Goal: Information Seeking & Learning: Learn about a topic

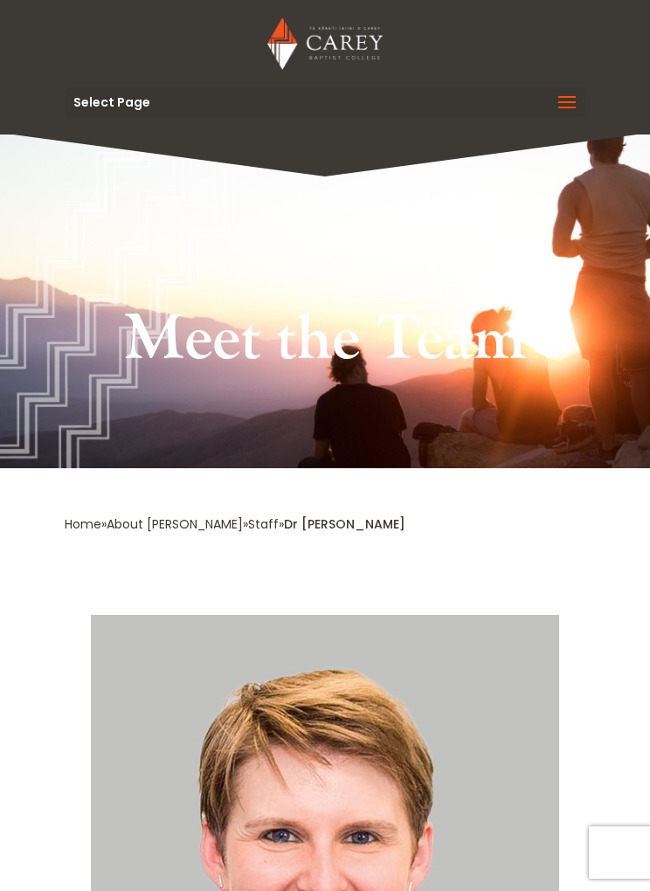
click at [564, 99] on span at bounding box center [567, 113] width 28 height 49
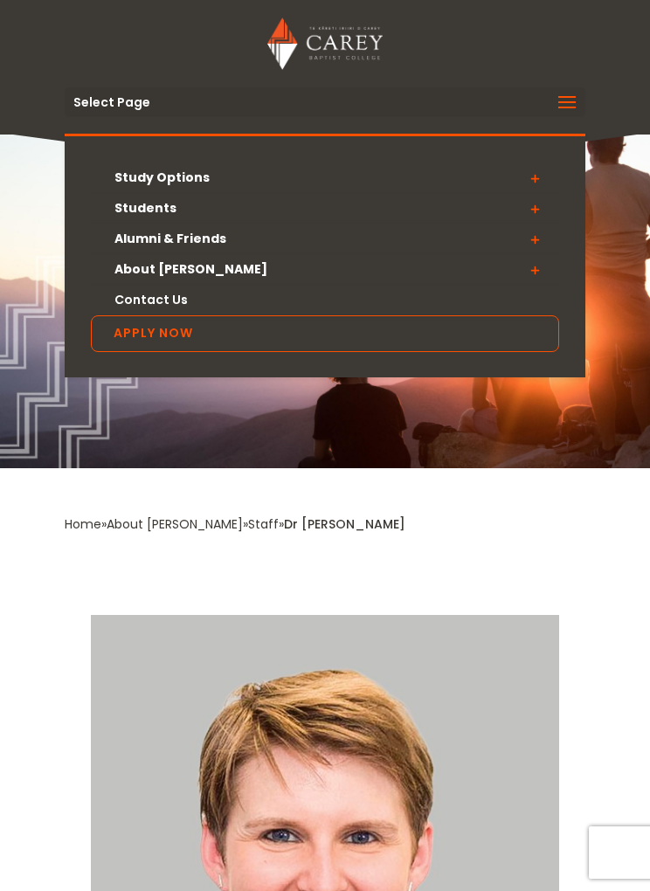
click at [156, 210] on link "Students" at bounding box center [325, 208] width 468 height 31
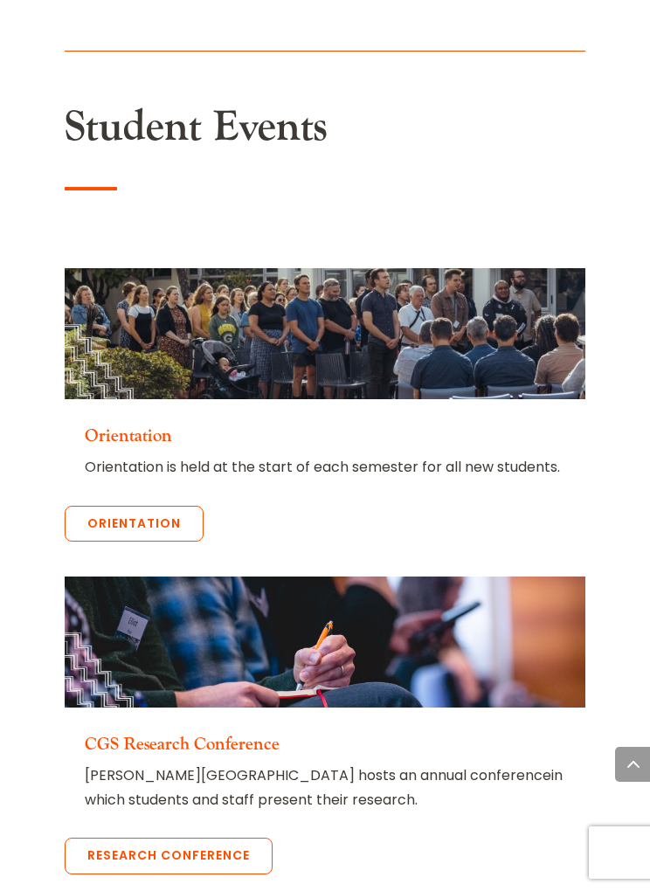
scroll to position [3339, 0]
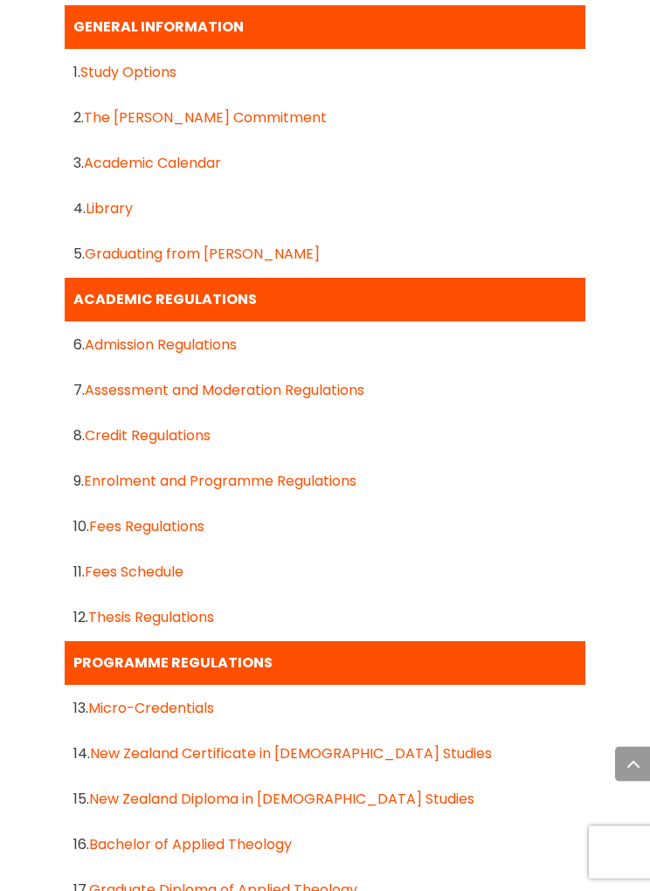
scroll to position [1463, 0]
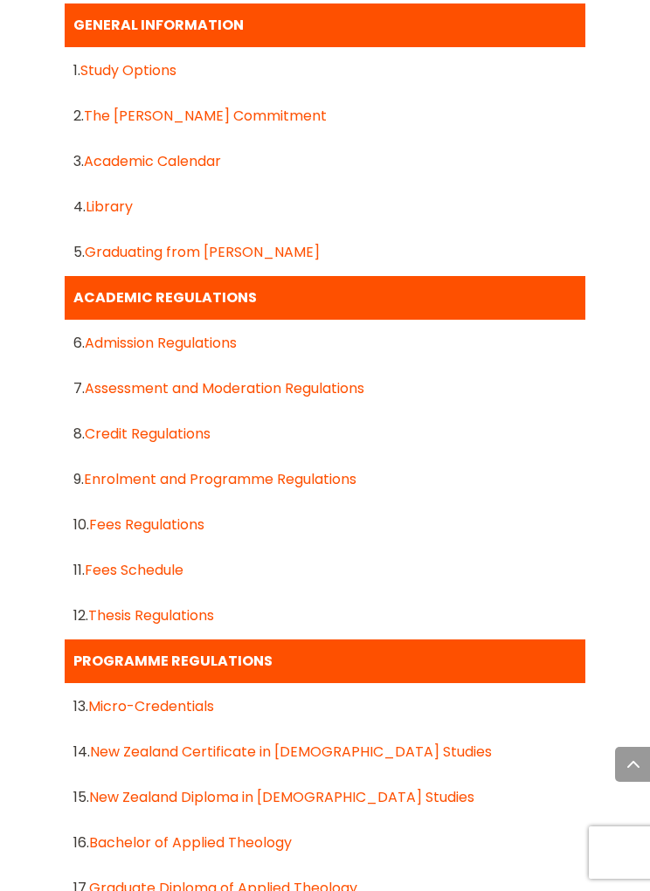
click at [227, 339] on link "Admission Regulations" at bounding box center [161, 343] width 152 height 20
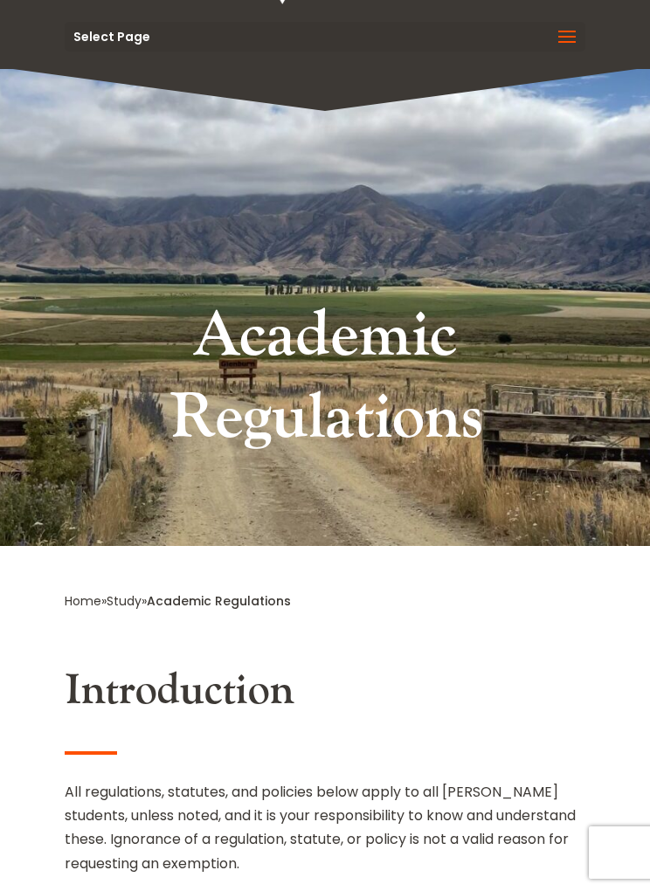
scroll to position [0, 0]
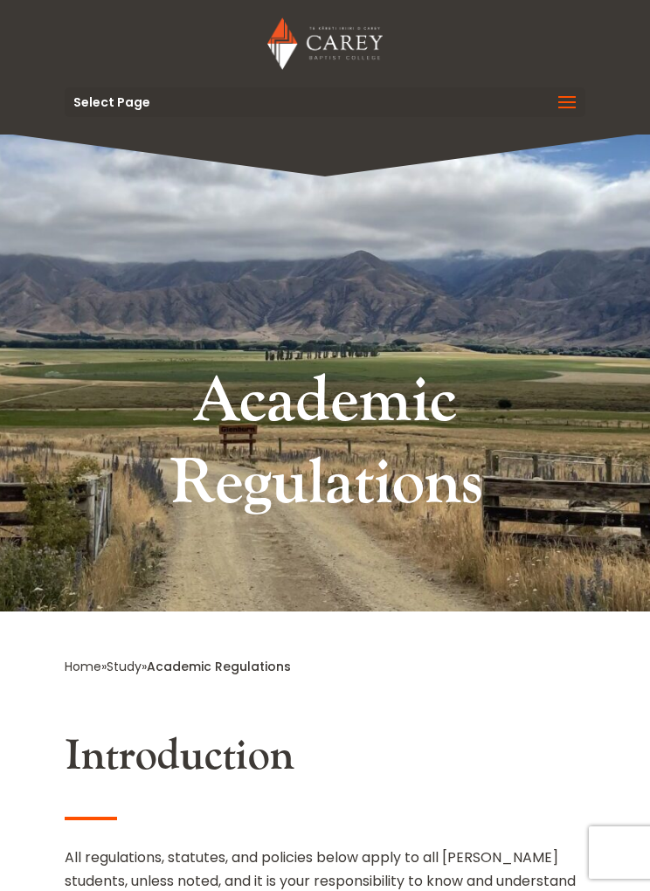
click at [576, 96] on span at bounding box center [567, 113] width 28 height 49
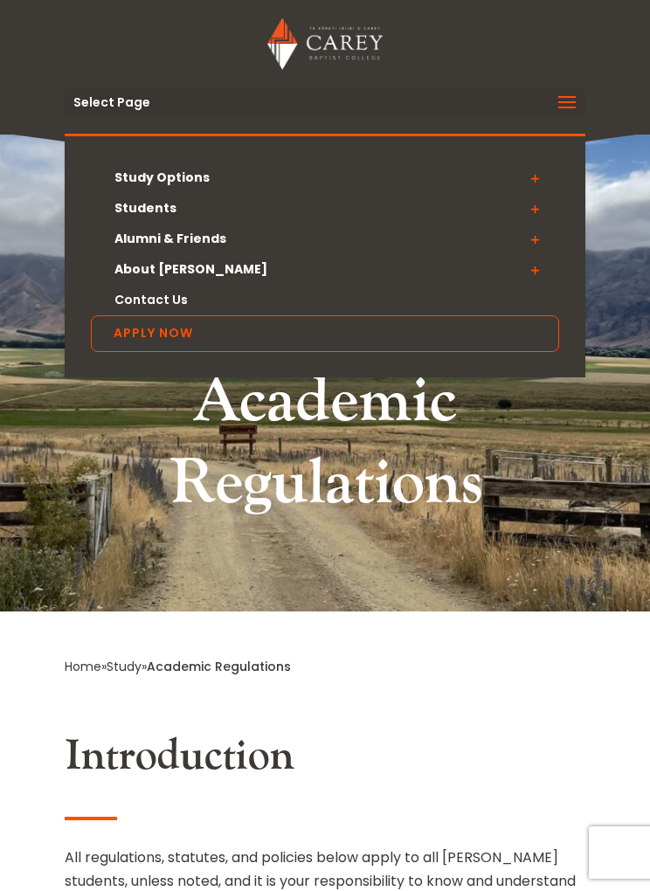
click at [191, 178] on link "Study Options" at bounding box center [325, 177] width 468 height 31
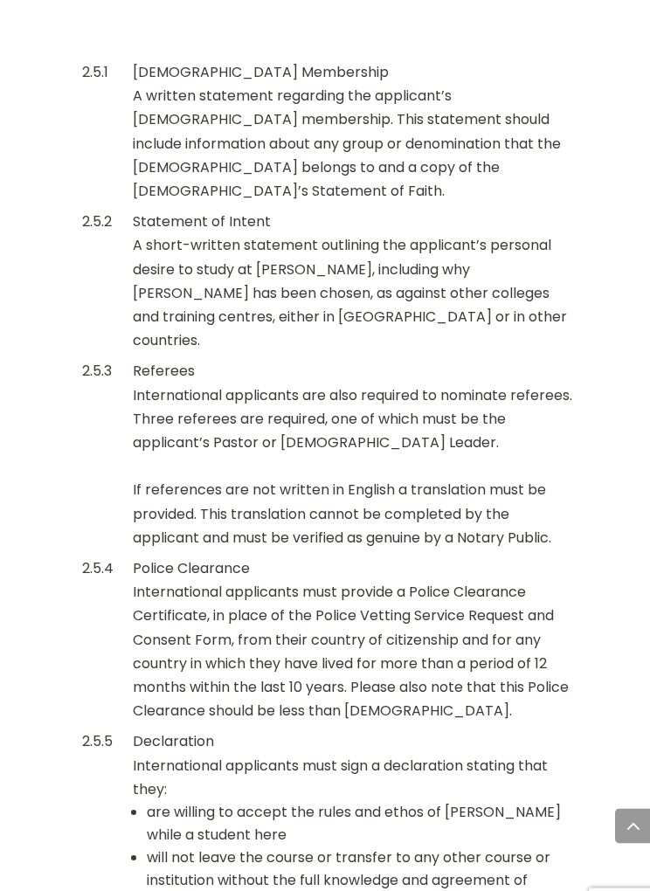
scroll to position [3857, 0]
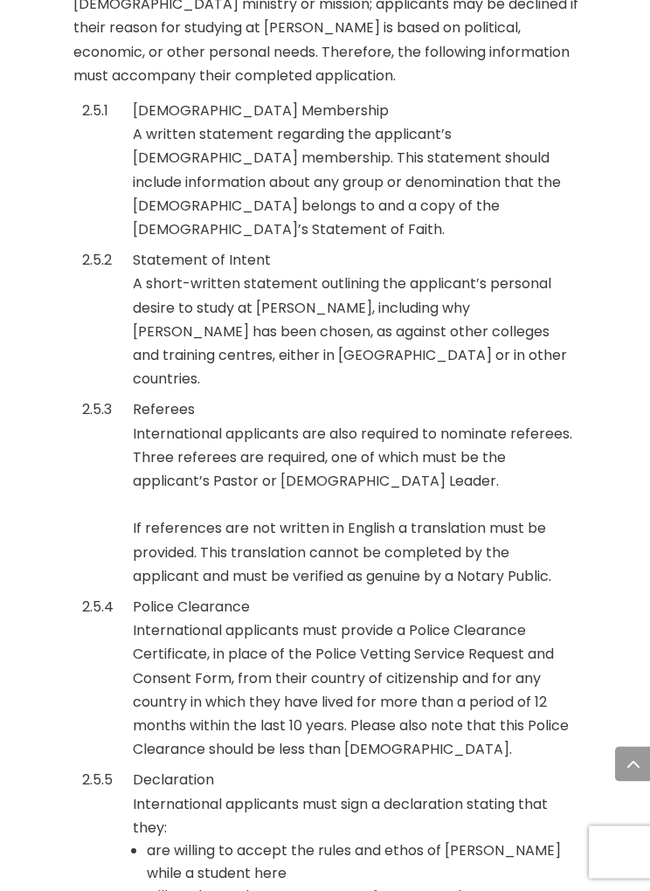
click at [544, 596] on div "Police Clearance International applicants must provide a Police Clearance Certi…" at bounding box center [354, 679] width 443 height 166
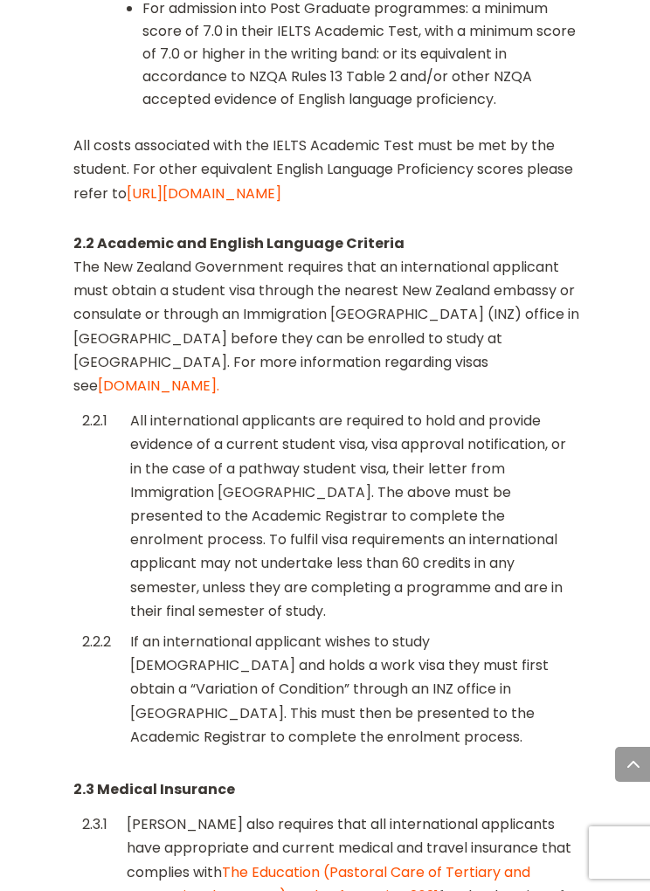
scroll to position [2458, 0]
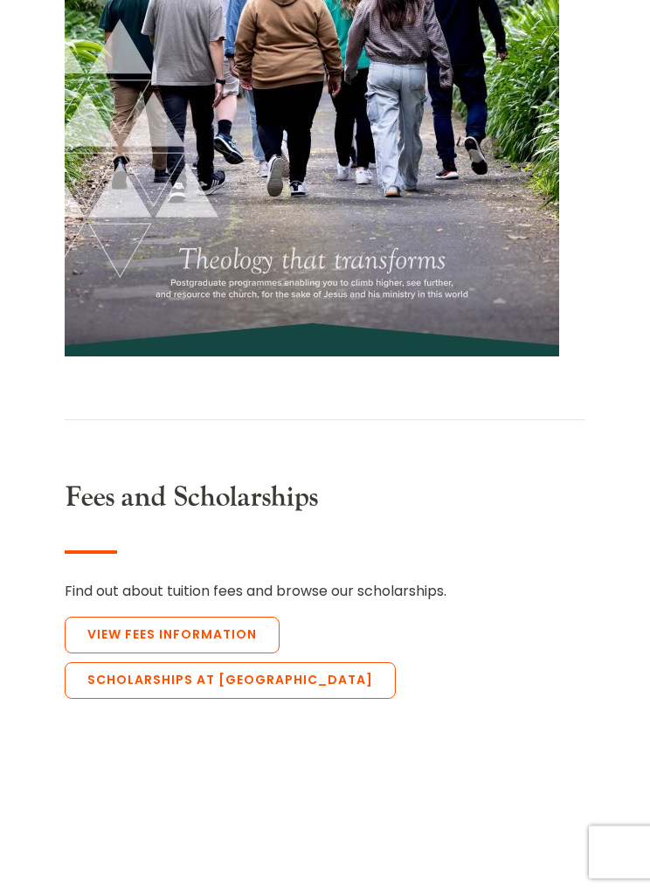
scroll to position [13455, 0]
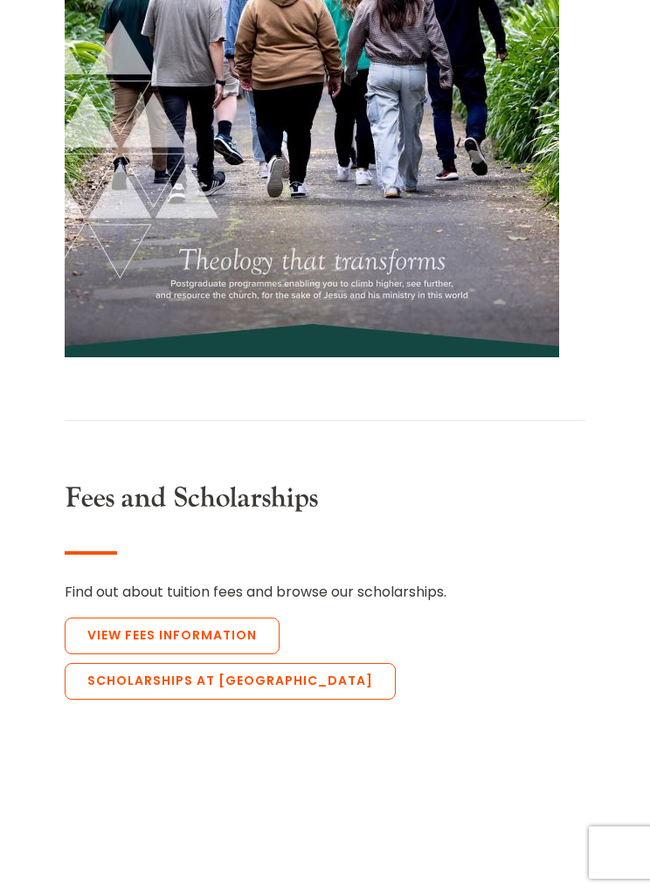
click at [179, 618] on link "View Fees Information" at bounding box center [172, 636] width 215 height 37
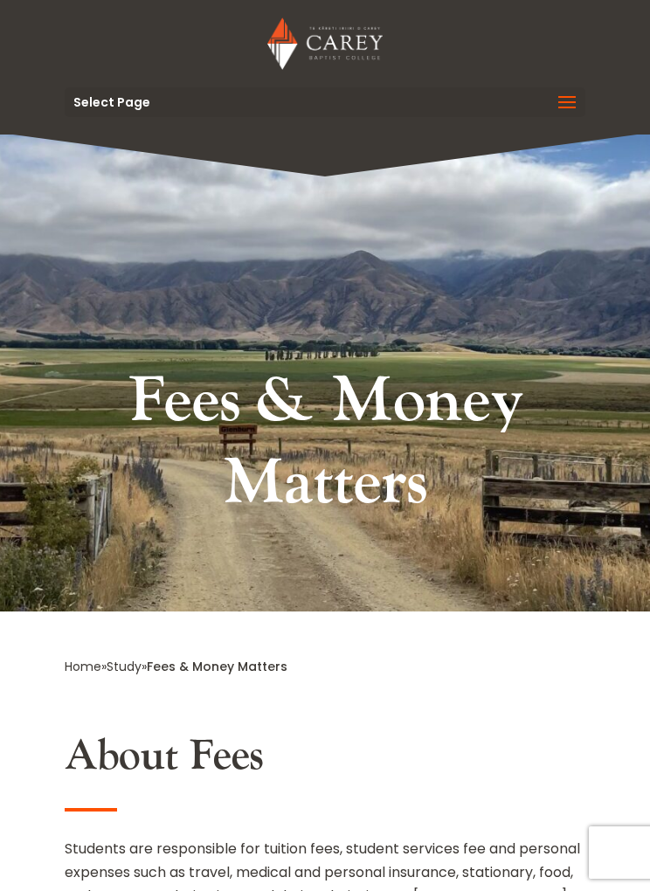
click at [563, 113] on span at bounding box center [567, 113] width 28 height 49
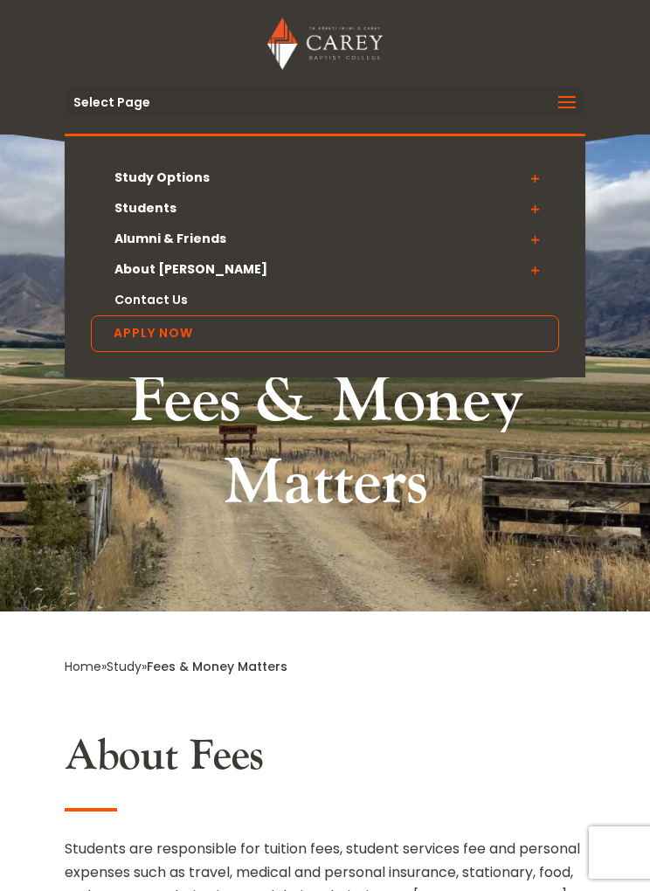
click at [166, 203] on link "Students" at bounding box center [325, 208] width 468 height 31
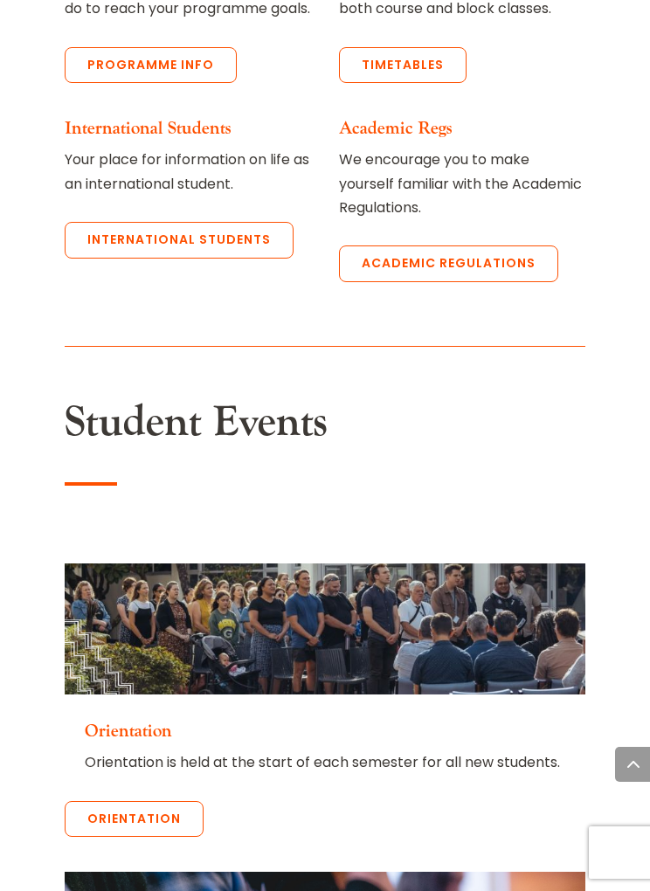
scroll to position [3040, 0]
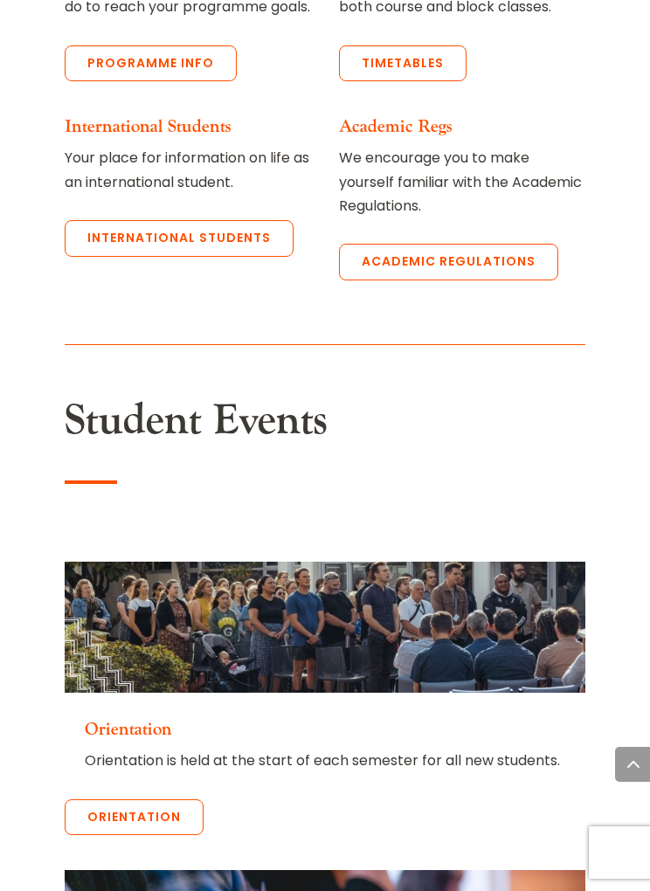
click at [183, 82] on link "Programme Info" at bounding box center [151, 63] width 172 height 37
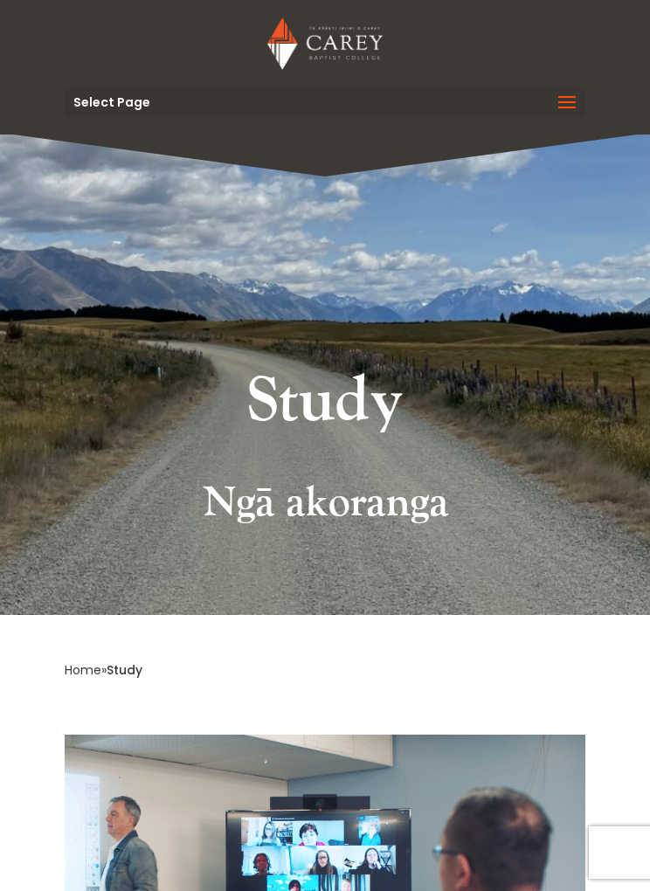
click at [575, 105] on span at bounding box center [567, 113] width 28 height 49
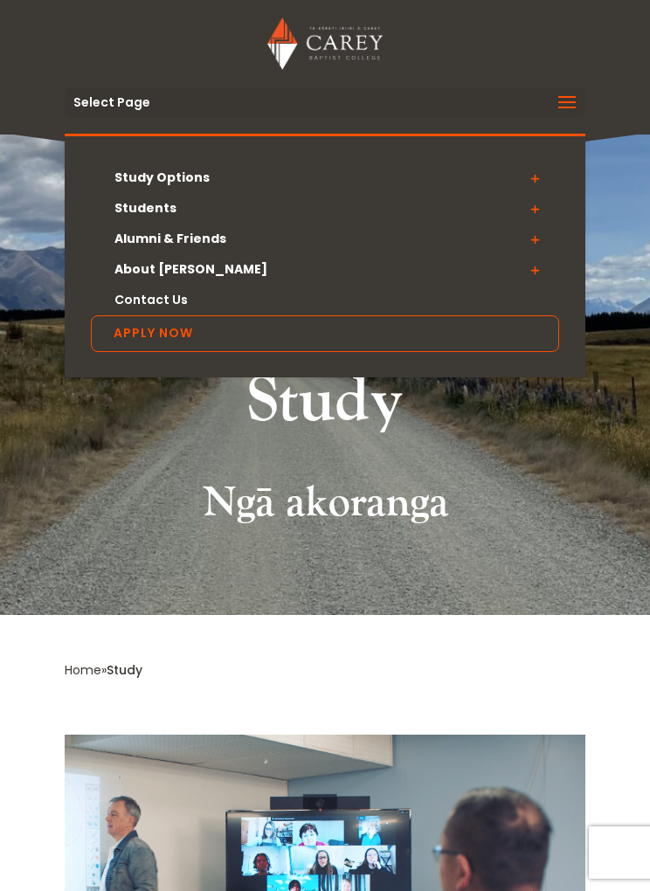
click at [142, 266] on link "About [PERSON_NAME]" at bounding box center [325, 269] width 468 height 31
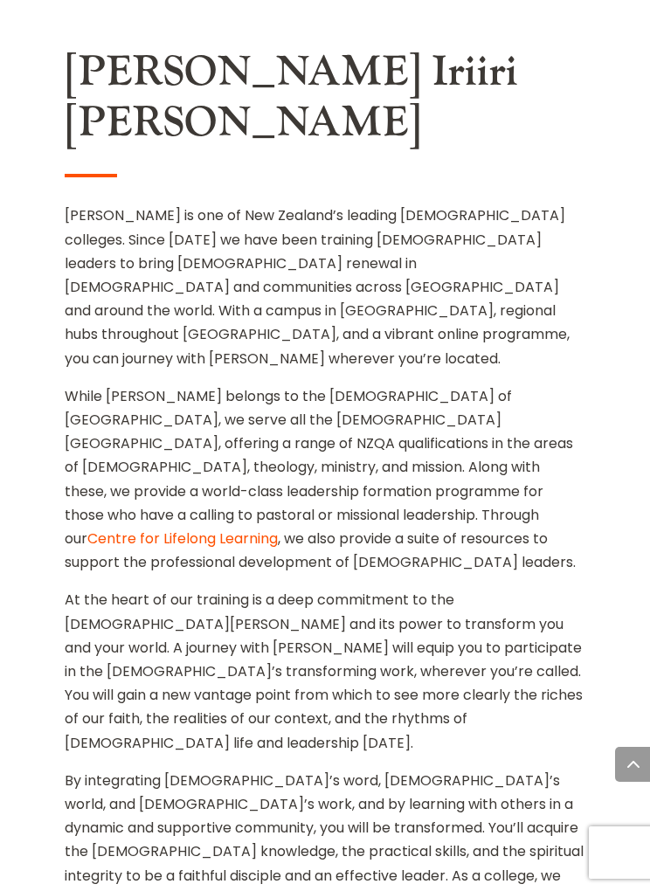
scroll to position [901, 0]
